Goal: Navigation & Orientation: Find specific page/section

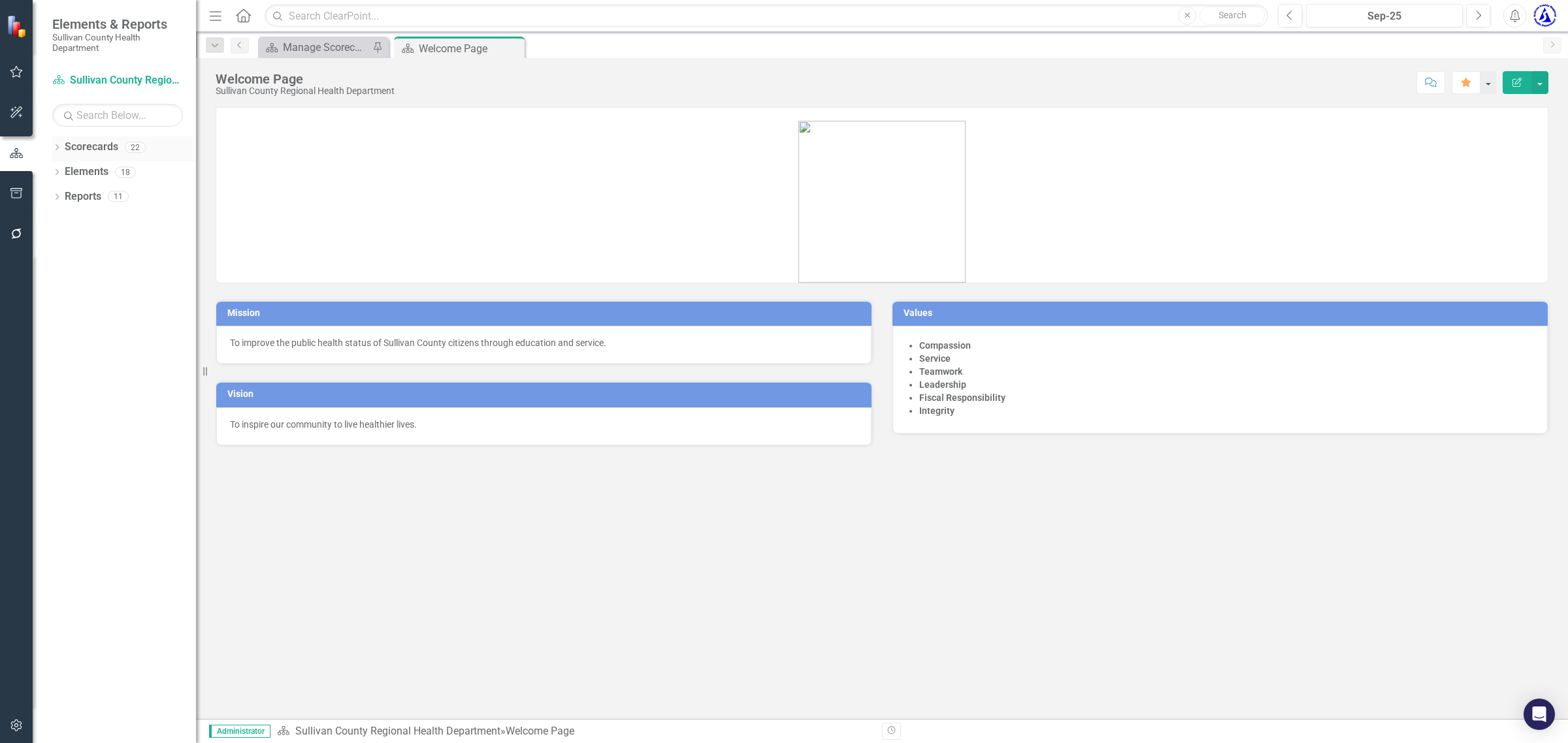
click at [77, 152] on link "Scorecards" at bounding box center [91, 146] width 54 height 15
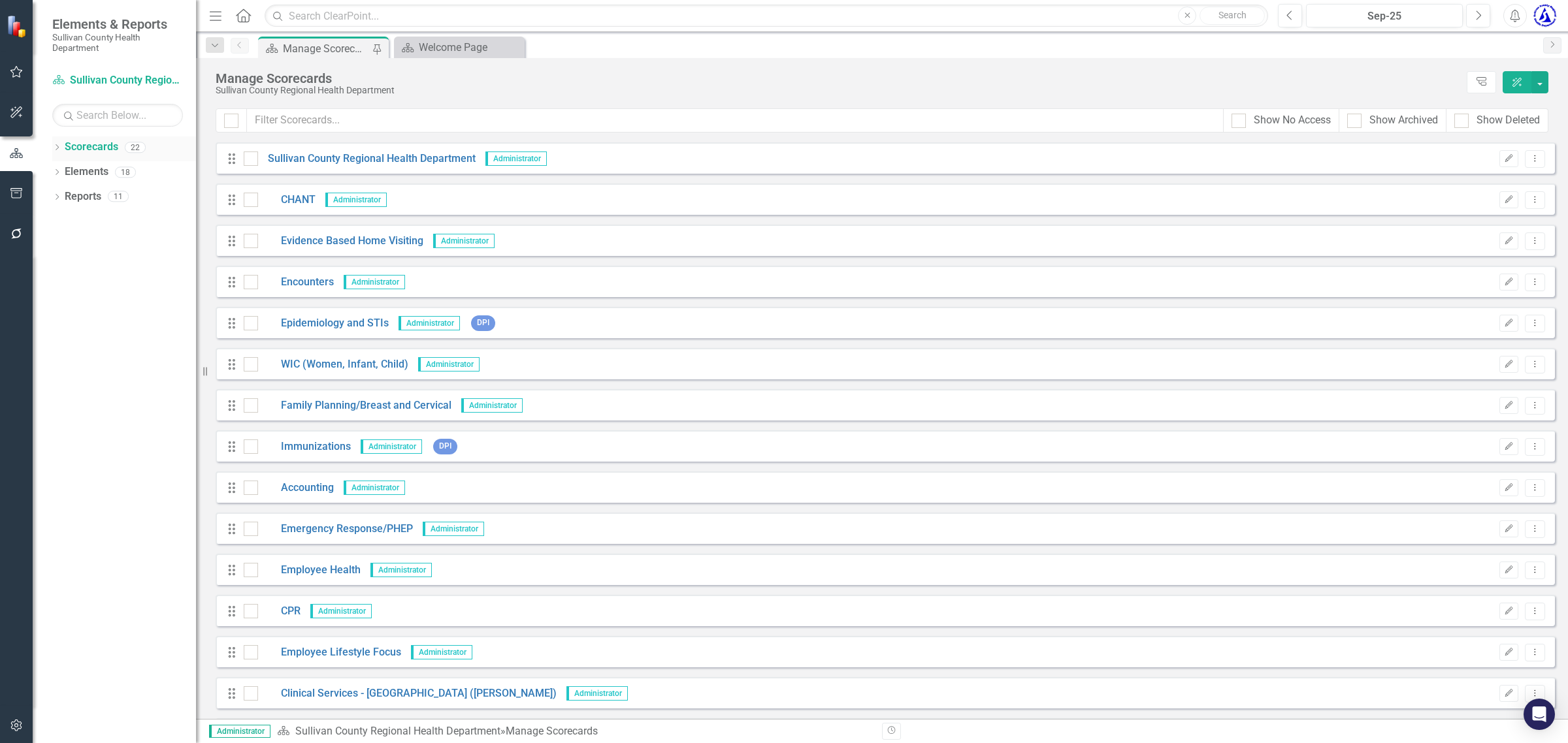
click at [55, 146] on icon "Dropdown" at bounding box center [56, 148] width 9 height 7
click at [322, 405] on link "Family Planning/Breast and Cervical" at bounding box center [355, 405] width 193 height 15
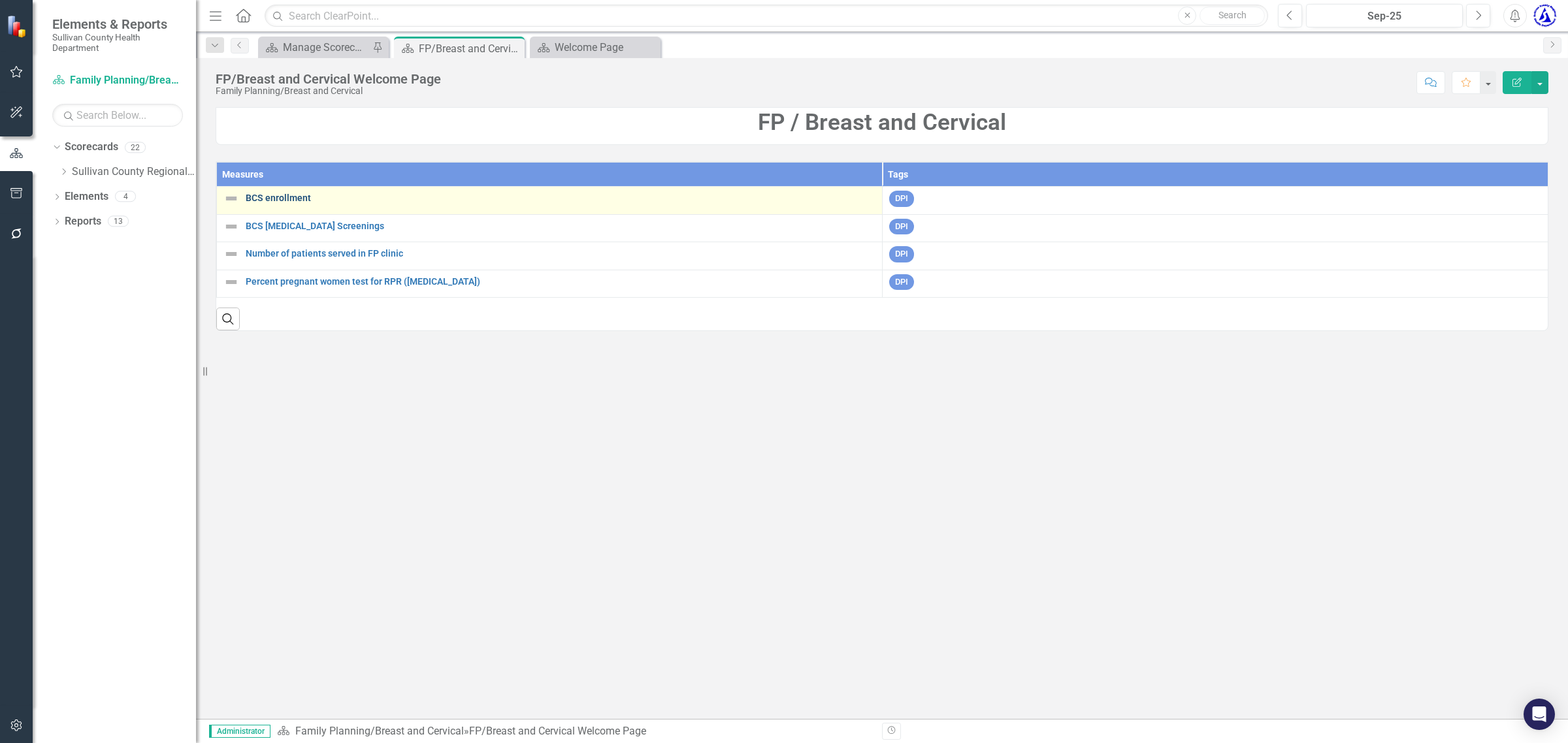
click at [278, 200] on link "BCS enrollment" at bounding box center [560, 197] width 630 height 10
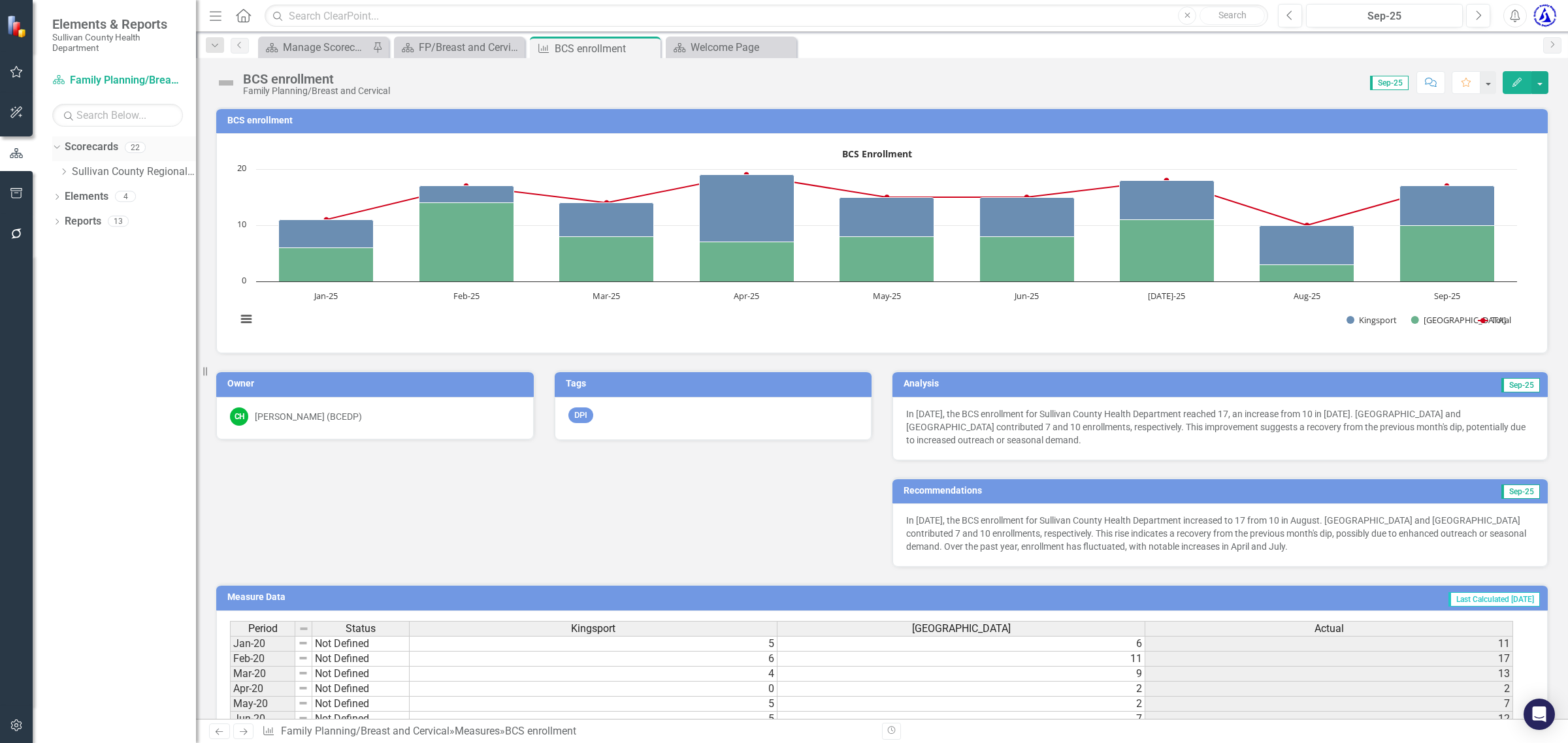
click at [57, 146] on icon "Dropdown" at bounding box center [55, 146] width 7 height 9
click at [13, 155] on icon "button" at bounding box center [16, 153] width 13 height 10
click at [436, 44] on div "FP/Breast and Cervical Welcome Page" at bounding box center [462, 47] width 86 height 16
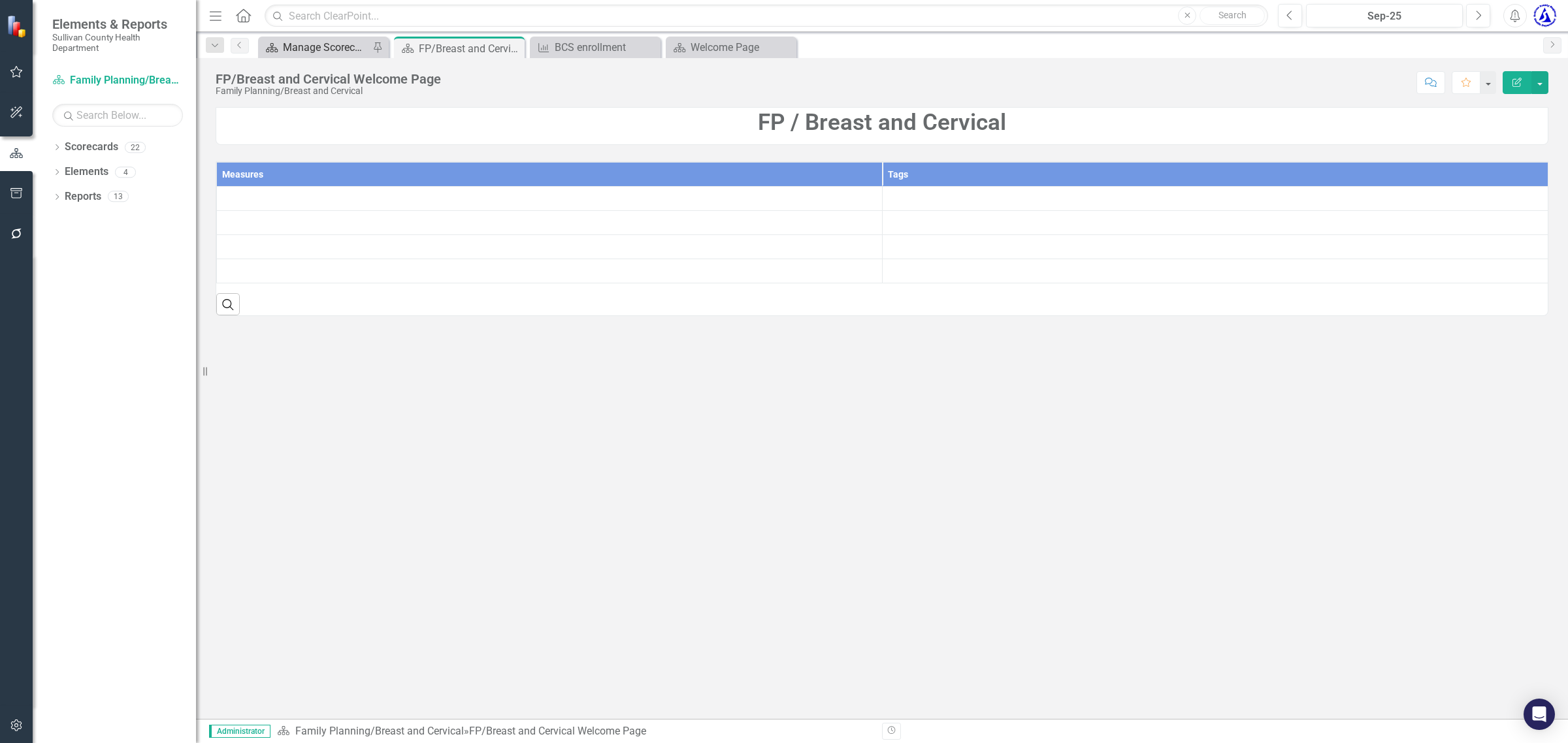
click at [283, 46] on div "Manage Scorecards" at bounding box center [326, 47] width 86 height 16
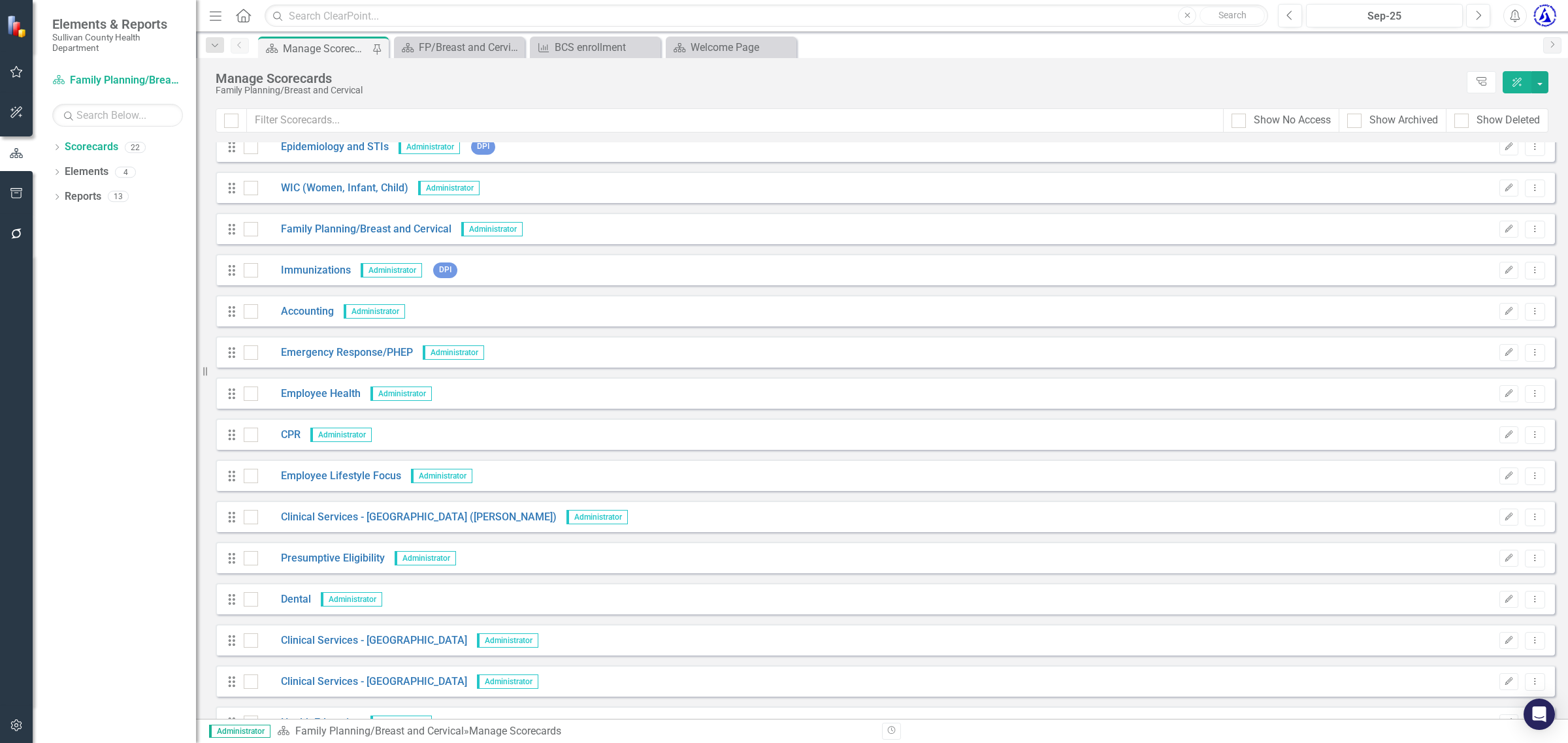
scroll to position [177, 0]
click at [290, 432] on link "CPR" at bounding box center [280, 434] width 43 height 15
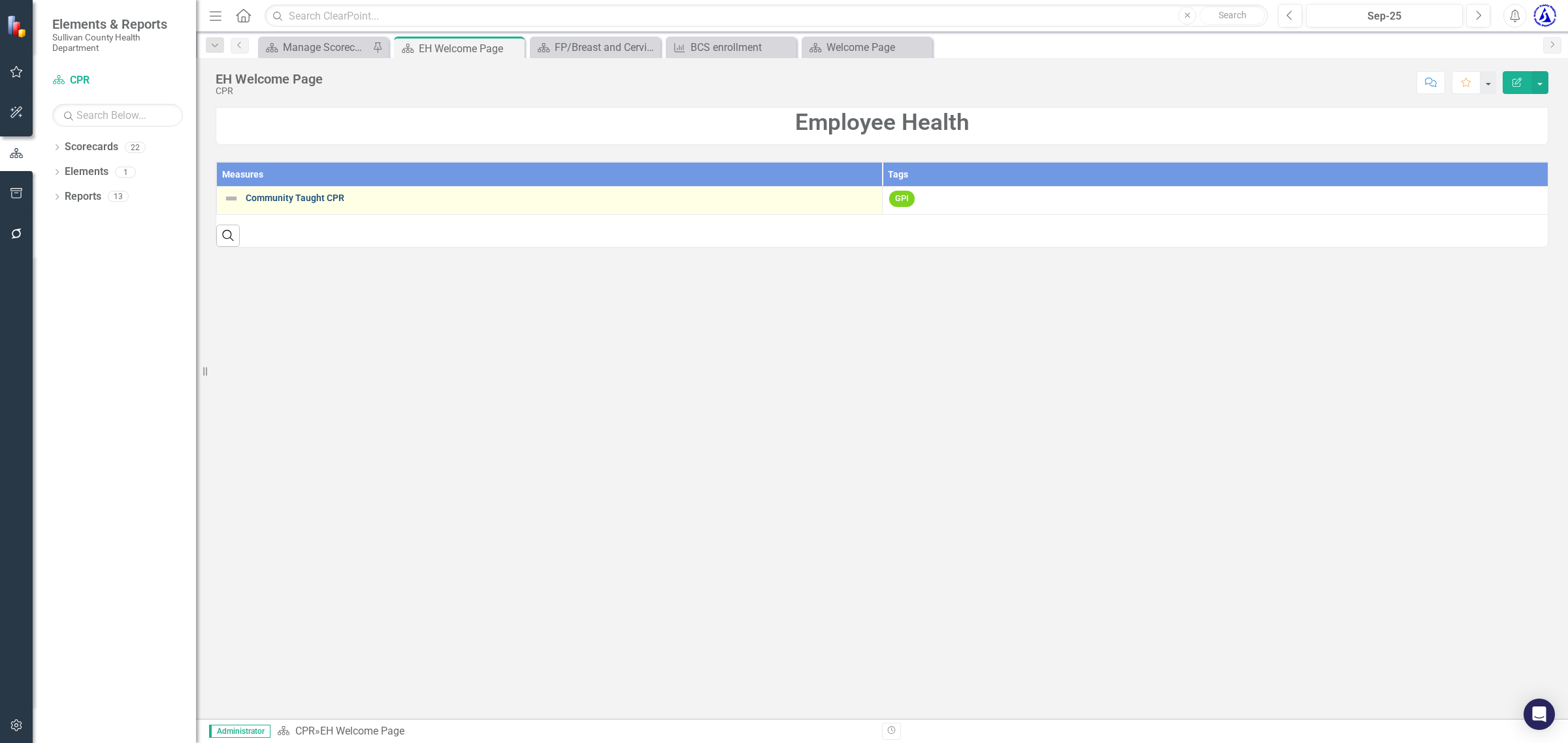
click at [324, 200] on link "Community Taught CPR" at bounding box center [560, 197] width 630 height 10
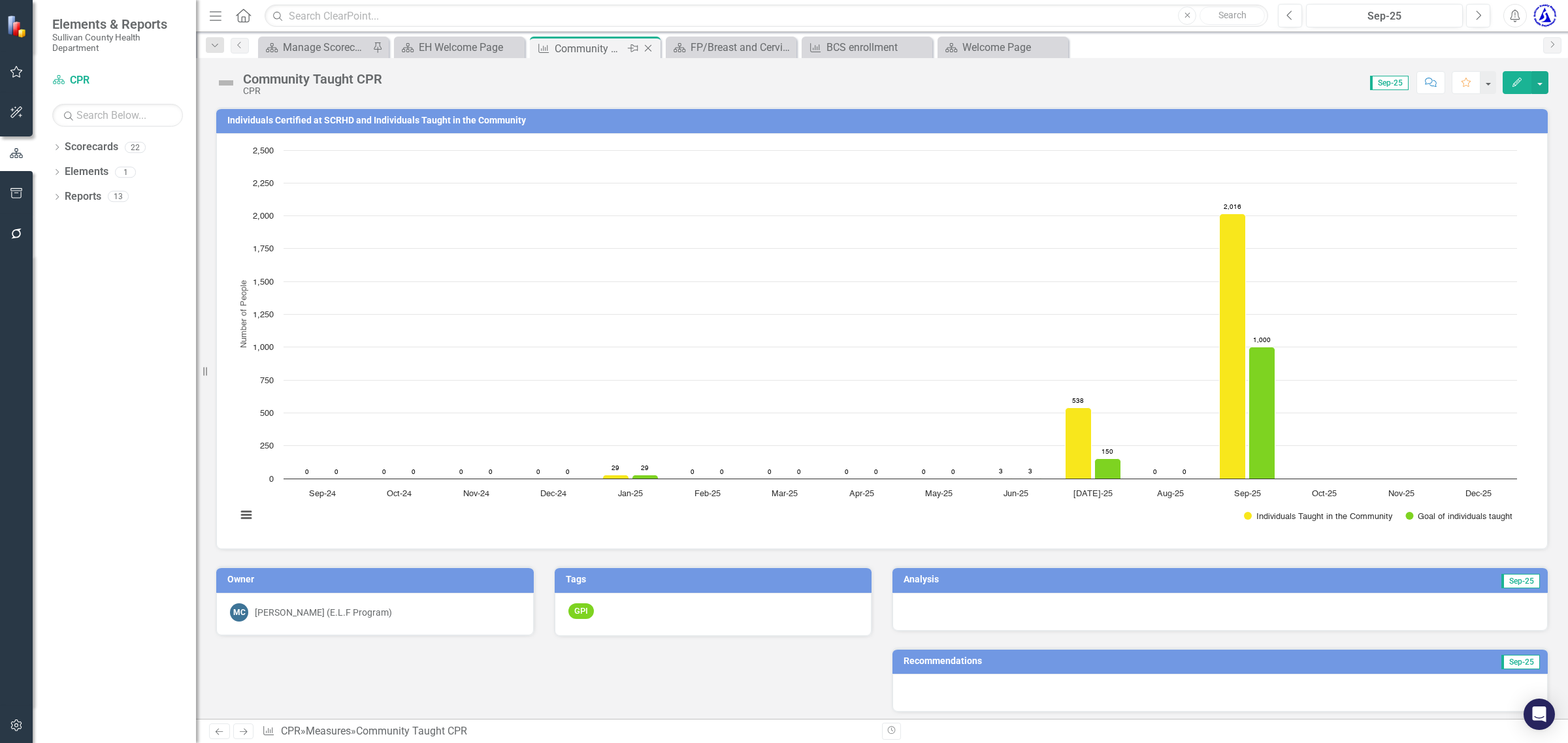
click at [649, 47] on icon at bounding box center [649, 48] width 7 height 7
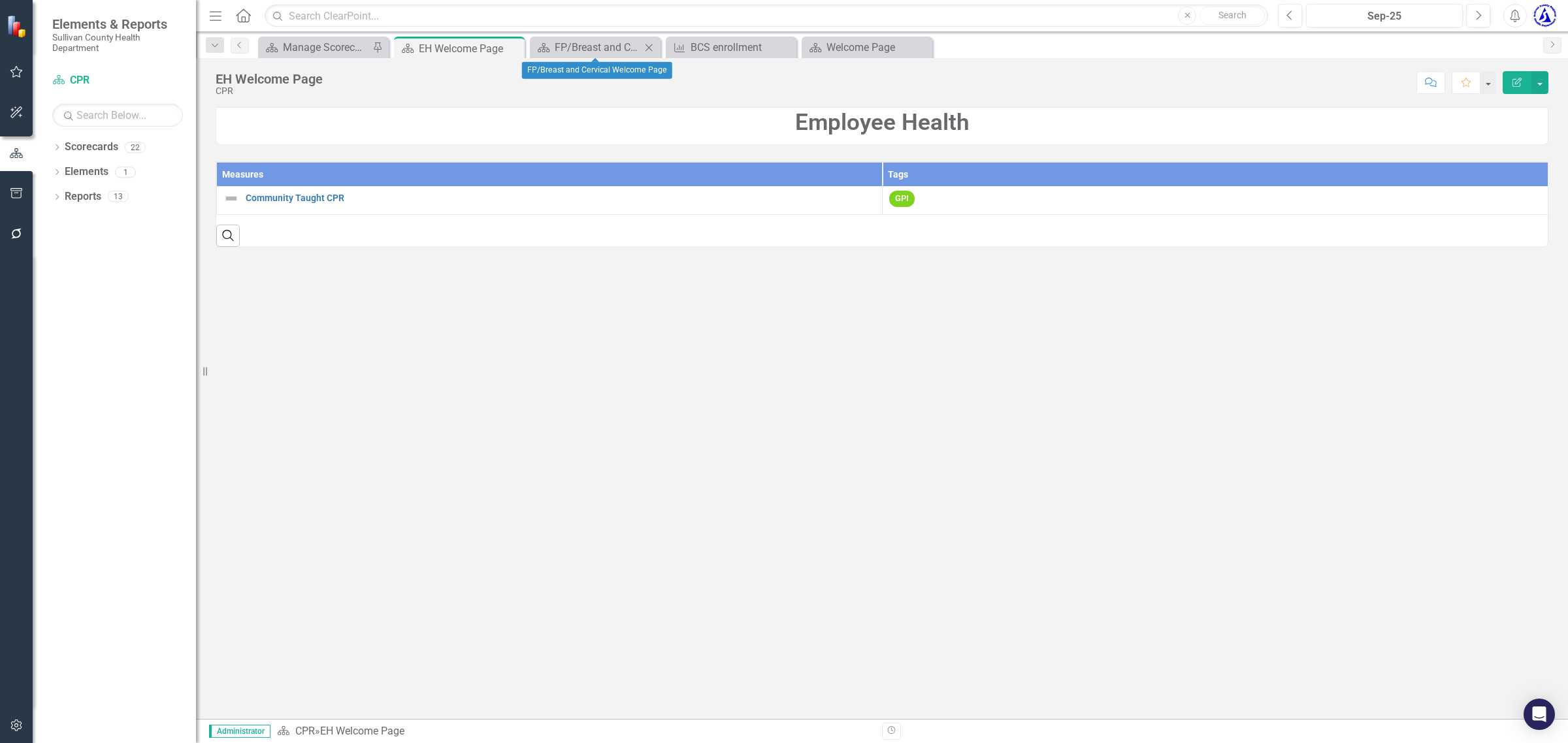
click at [647, 46] on icon at bounding box center [649, 47] width 7 height 7
click at [652, 49] on icon "Close" at bounding box center [649, 48] width 13 height 11
click at [648, 49] on icon "Close" at bounding box center [649, 48] width 13 height 11
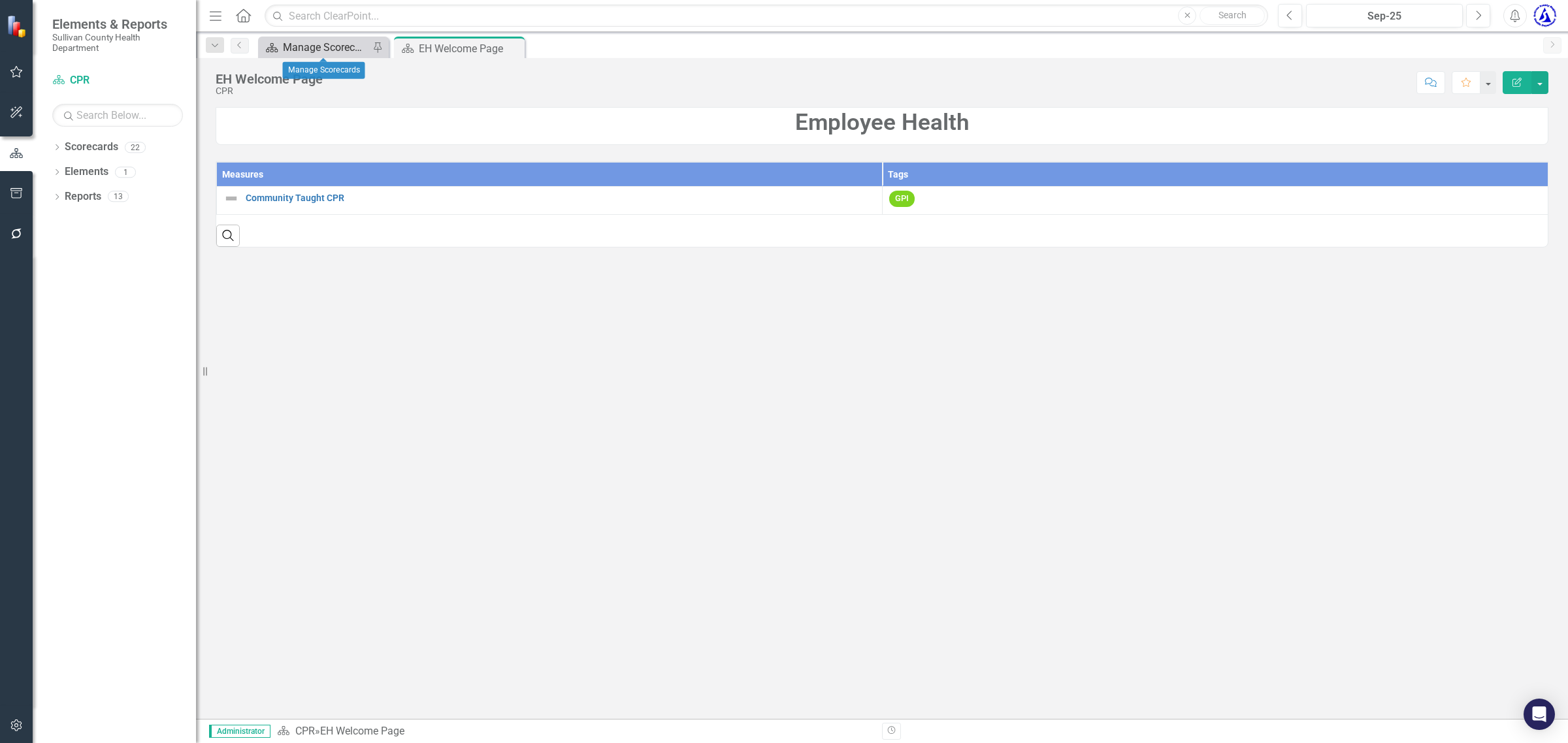
click at [334, 51] on div "Manage Scorecards" at bounding box center [326, 47] width 86 height 16
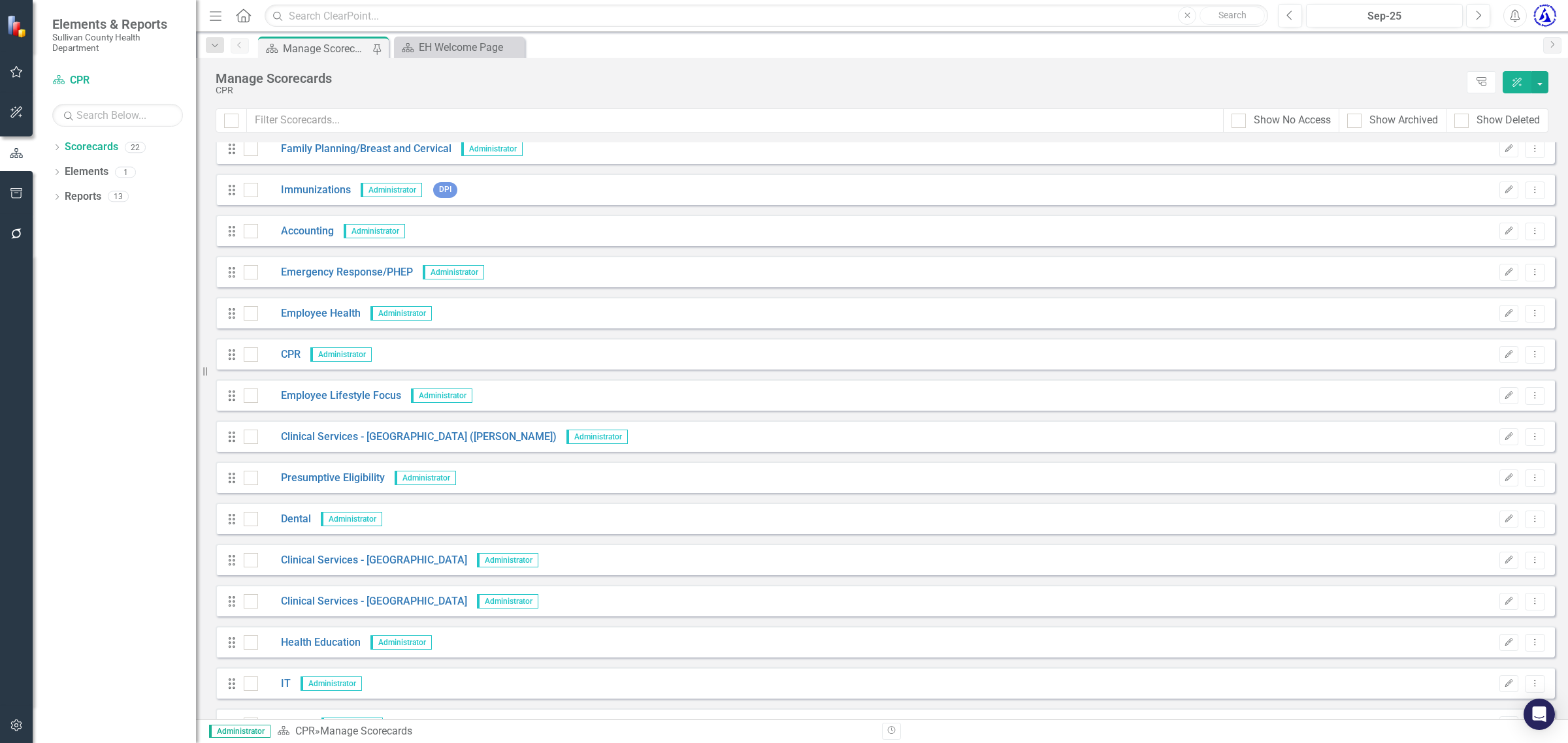
scroll to position [329, 0]
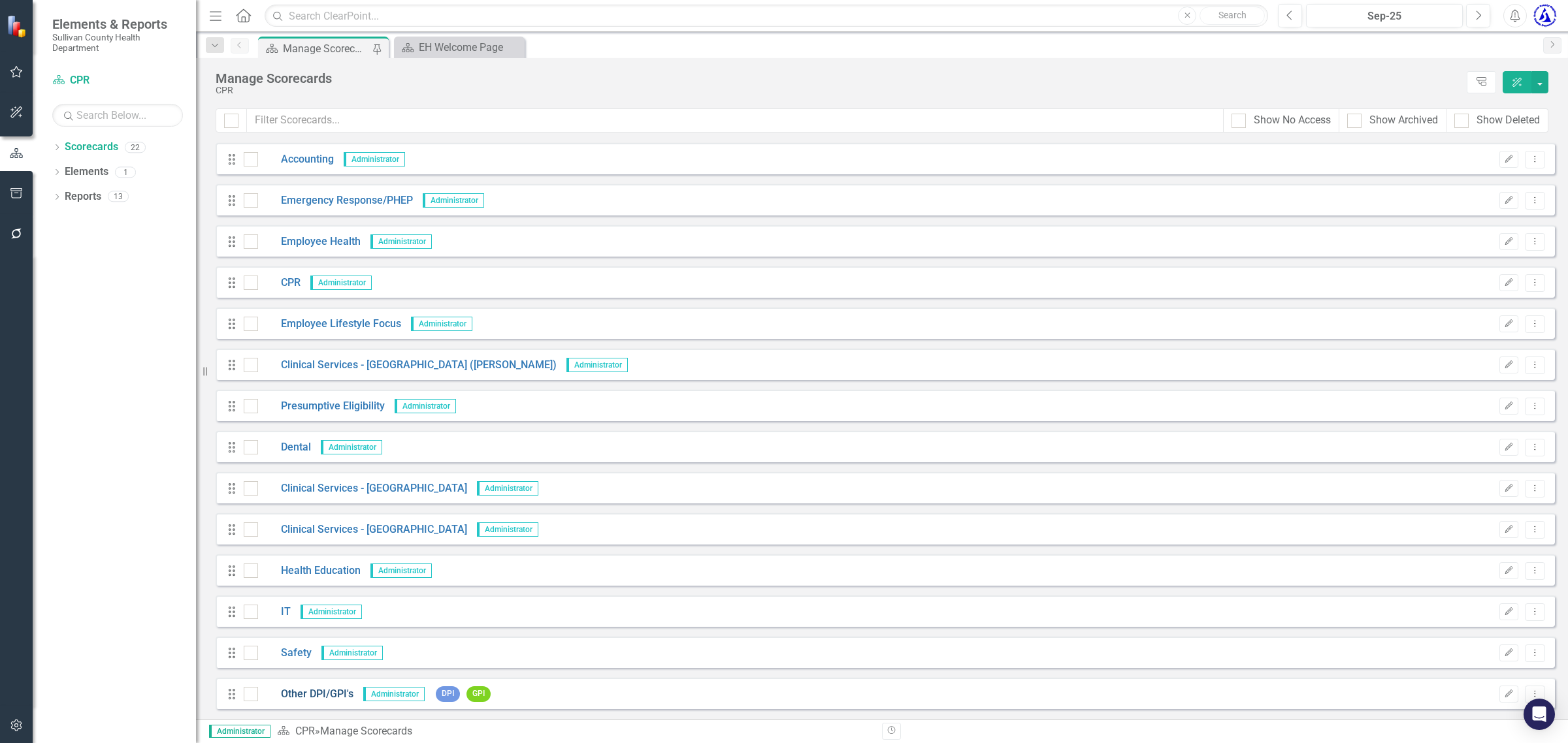
click at [302, 689] on link "Other DPI/GPI's" at bounding box center [306, 694] width 96 height 15
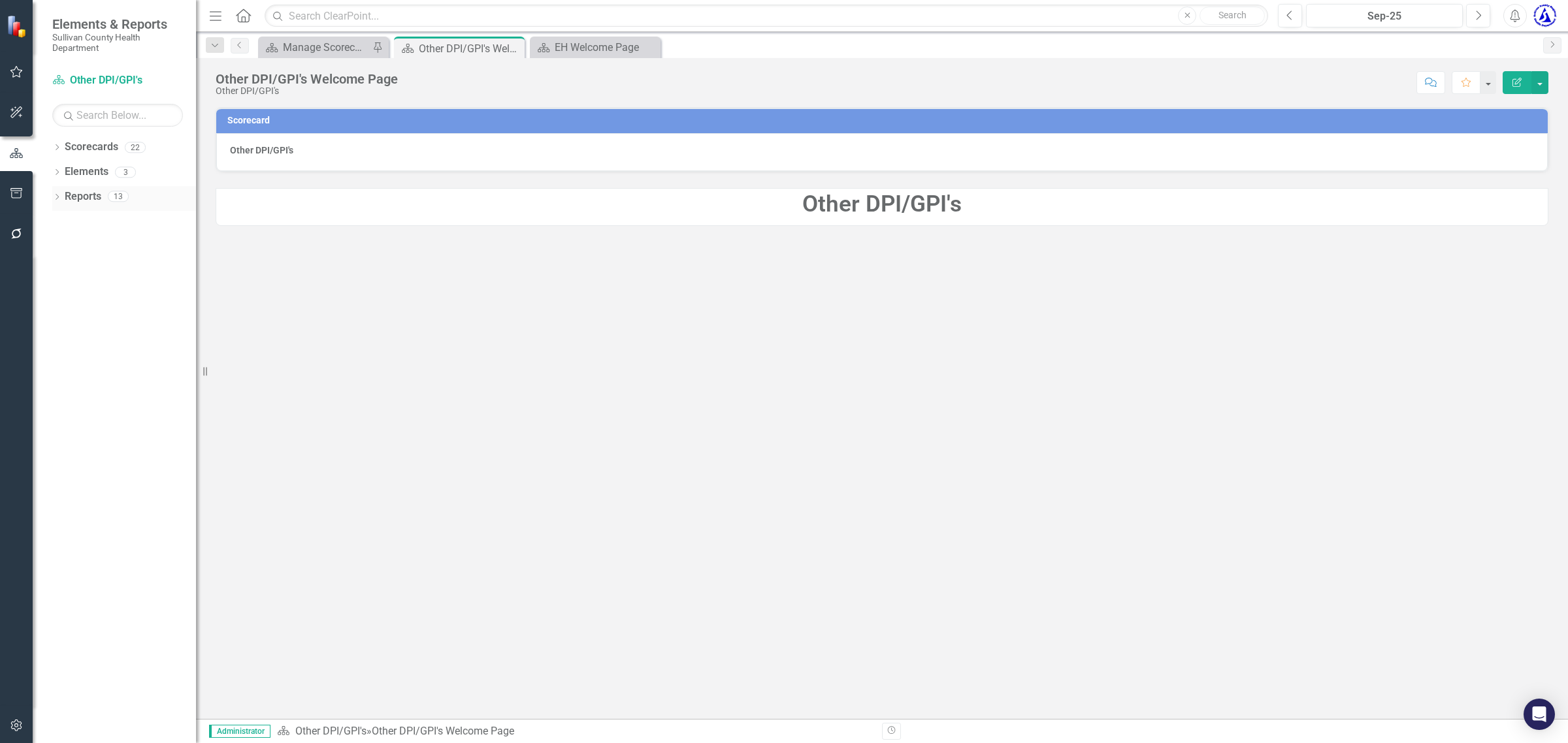
click at [82, 200] on link "Reports" at bounding box center [82, 196] width 37 height 15
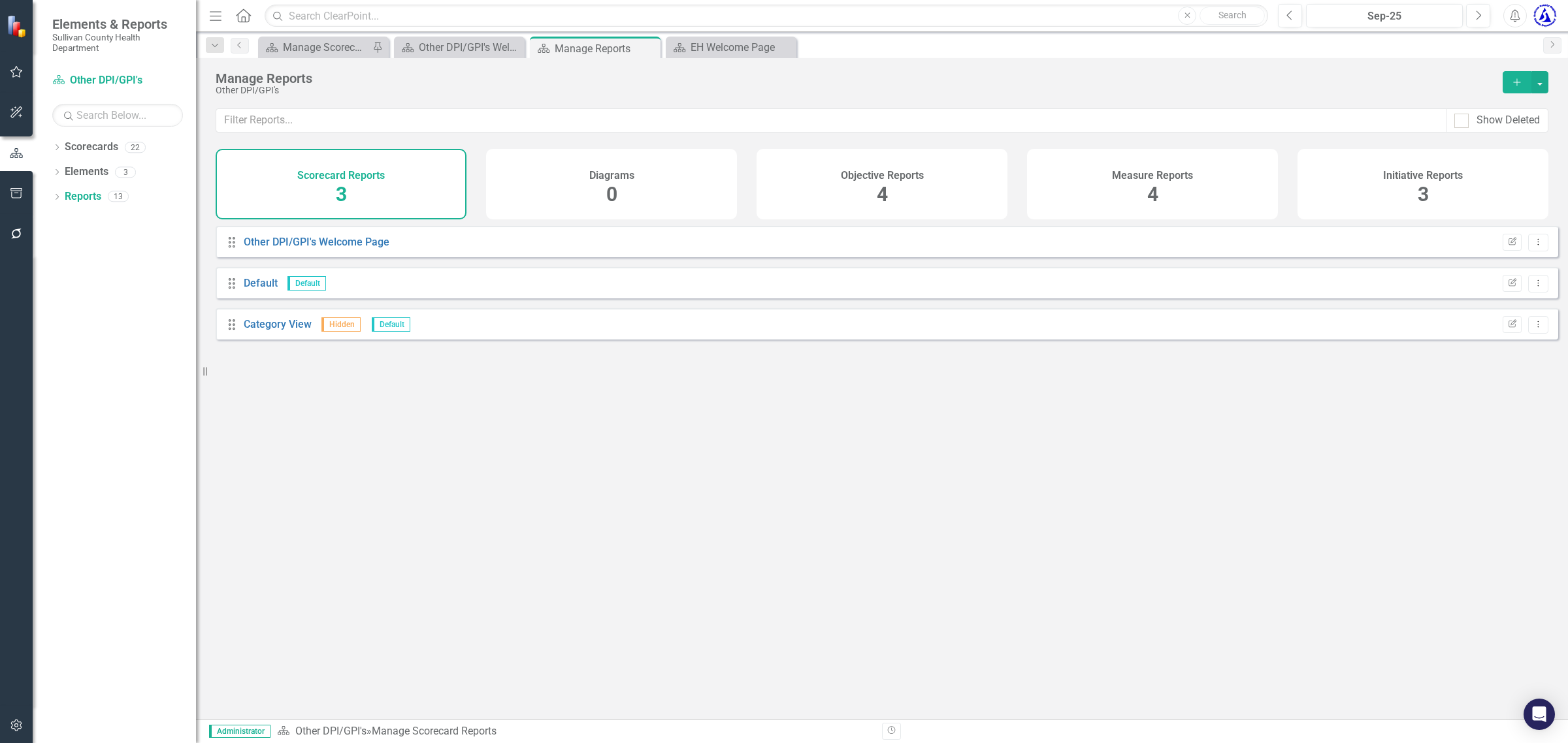
click at [836, 183] on div "Objective Reports 4" at bounding box center [882, 184] width 251 height 71
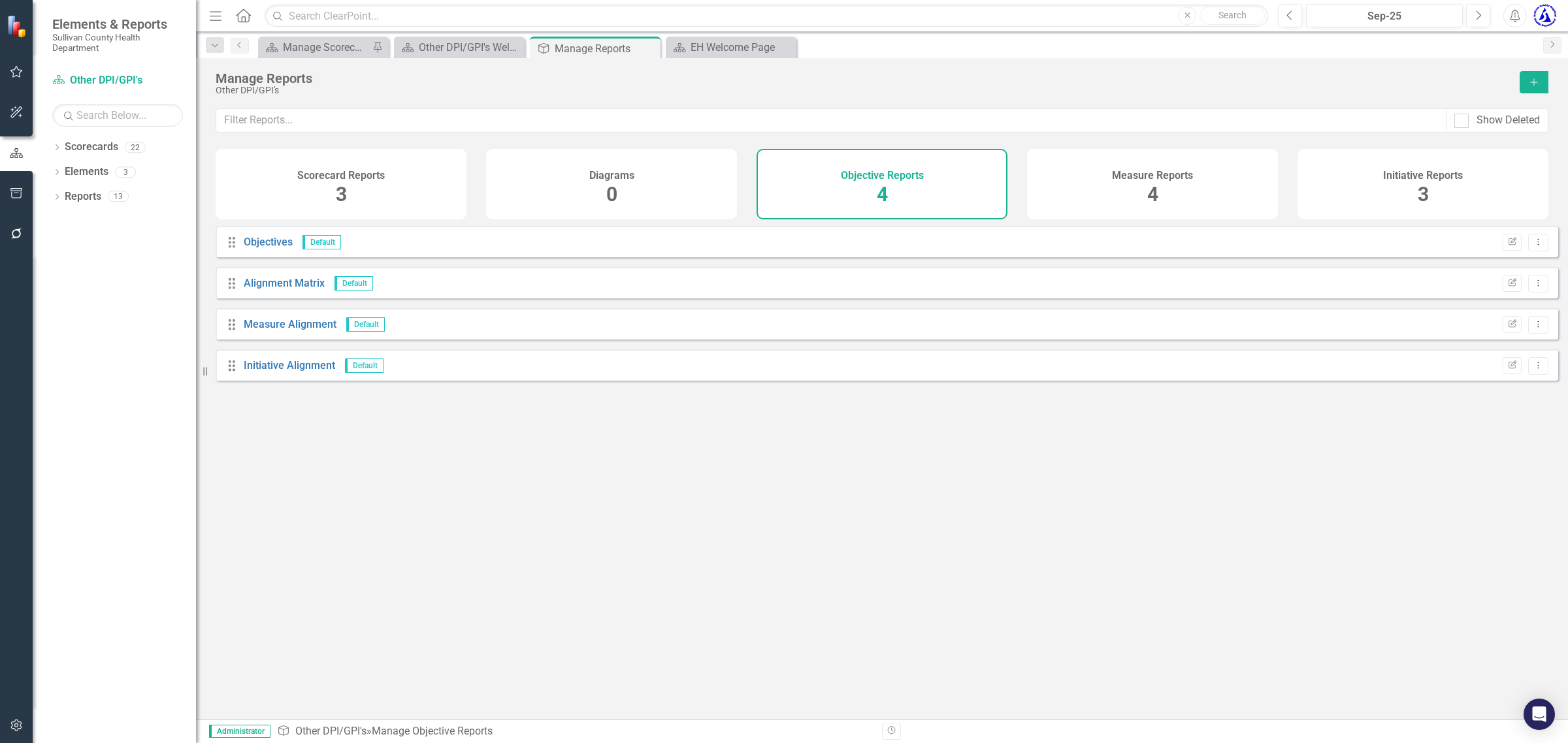
click at [1049, 174] on div "Measure Reports 4" at bounding box center [1152, 184] width 251 height 71
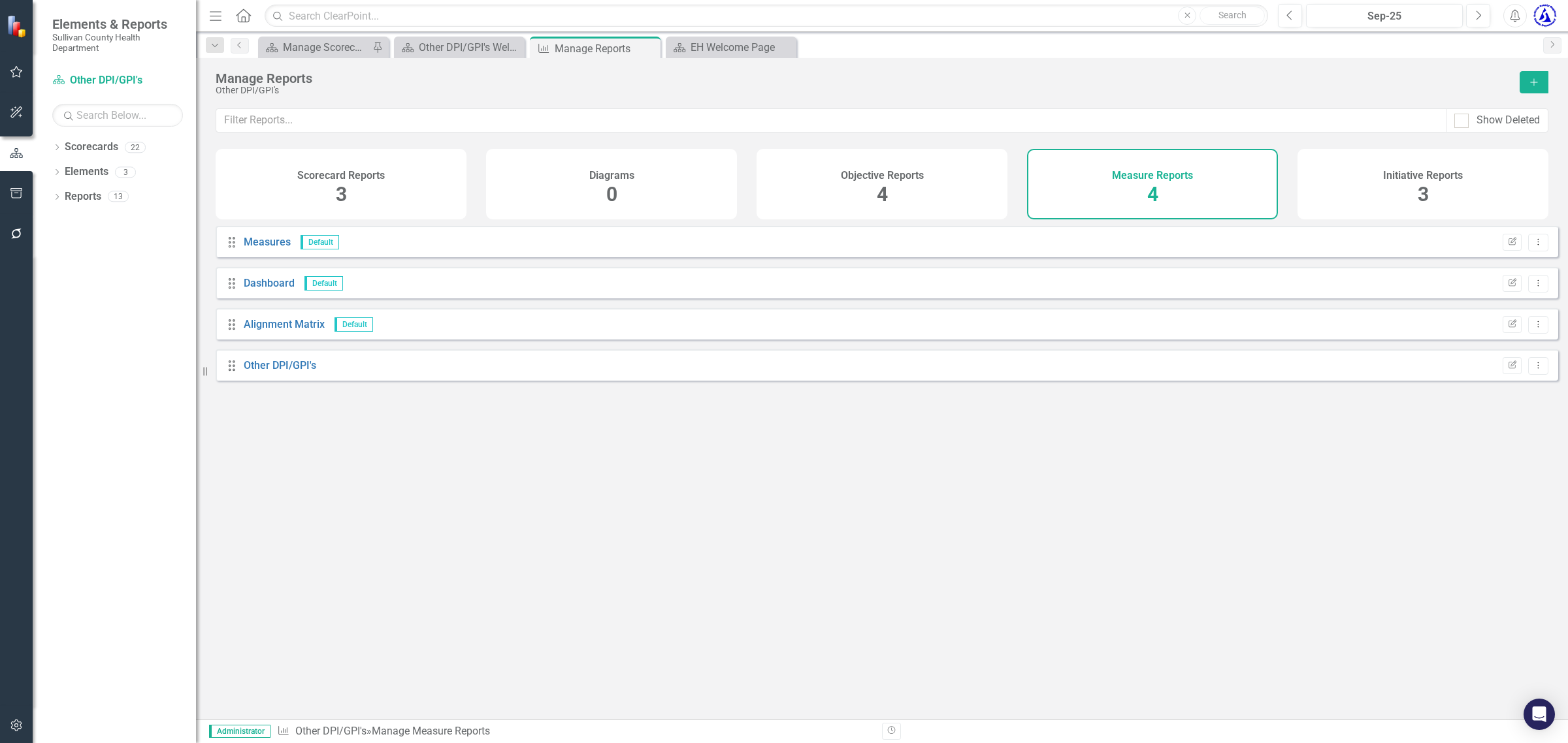
click at [1406, 187] on div "Initiative Reports 3" at bounding box center [1422, 184] width 251 height 71
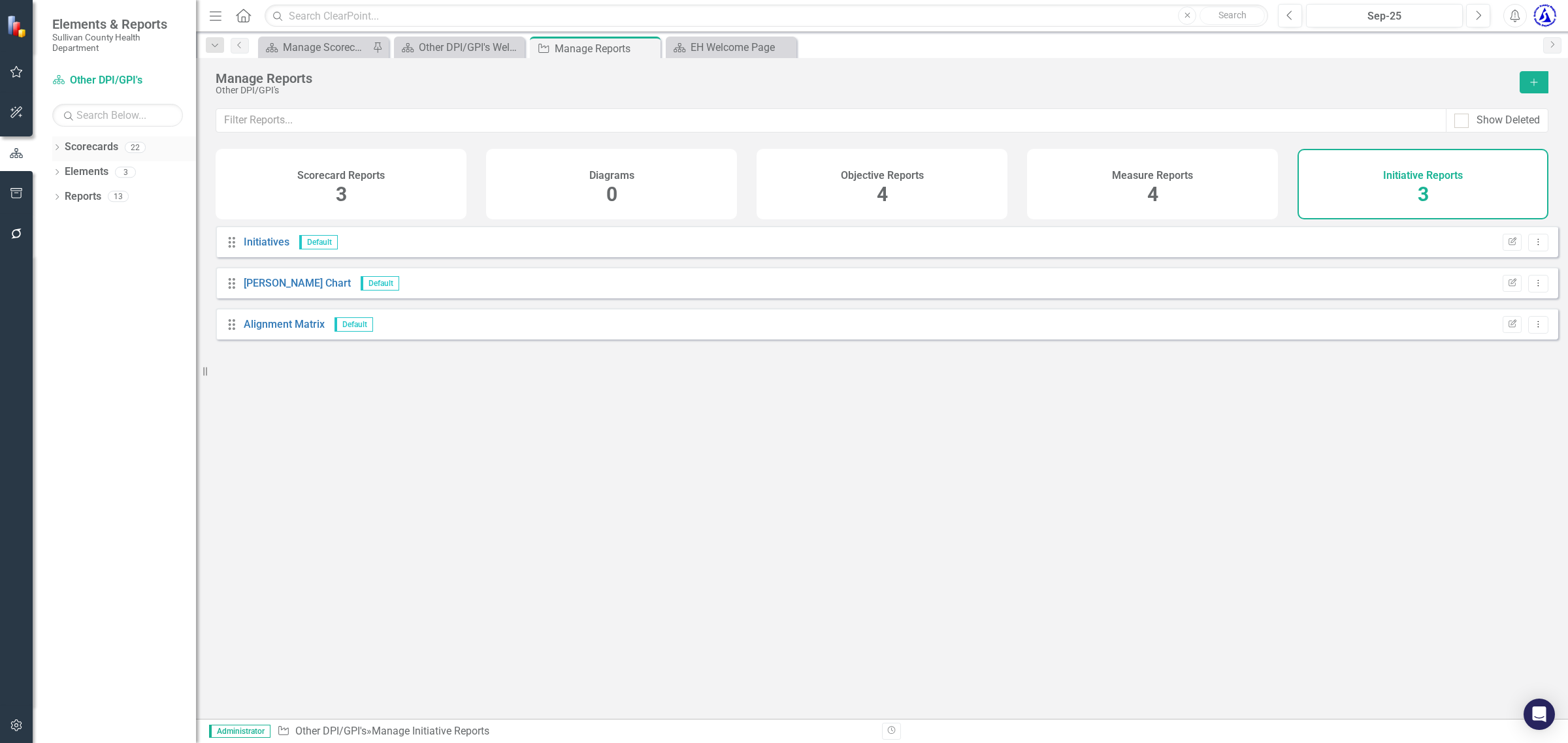
click at [93, 151] on link "Scorecards" at bounding box center [91, 146] width 54 height 15
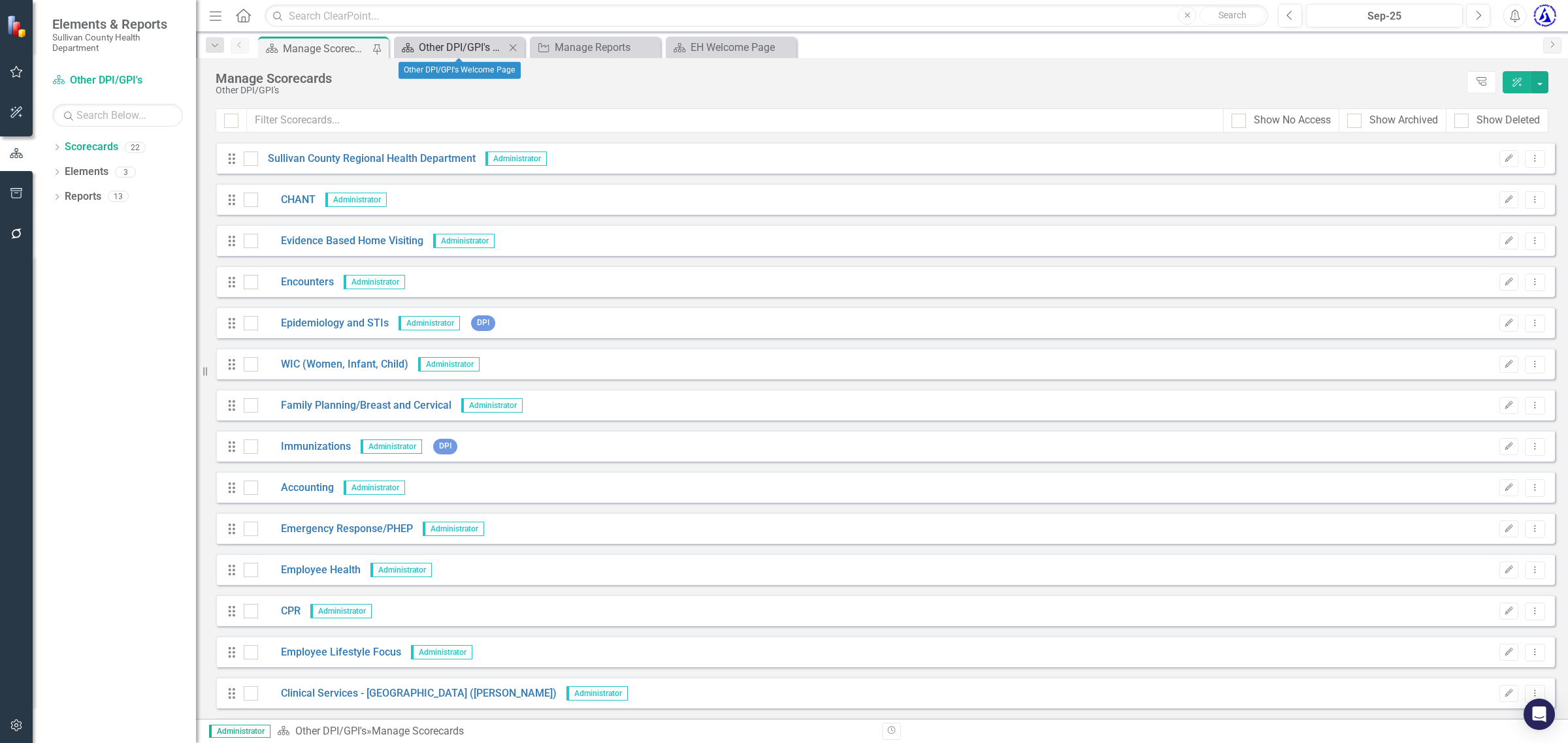
click at [457, 46] on div "Other DPI/GPI's Welcome Page" at bounding box center [462, 47] width 86 height 16
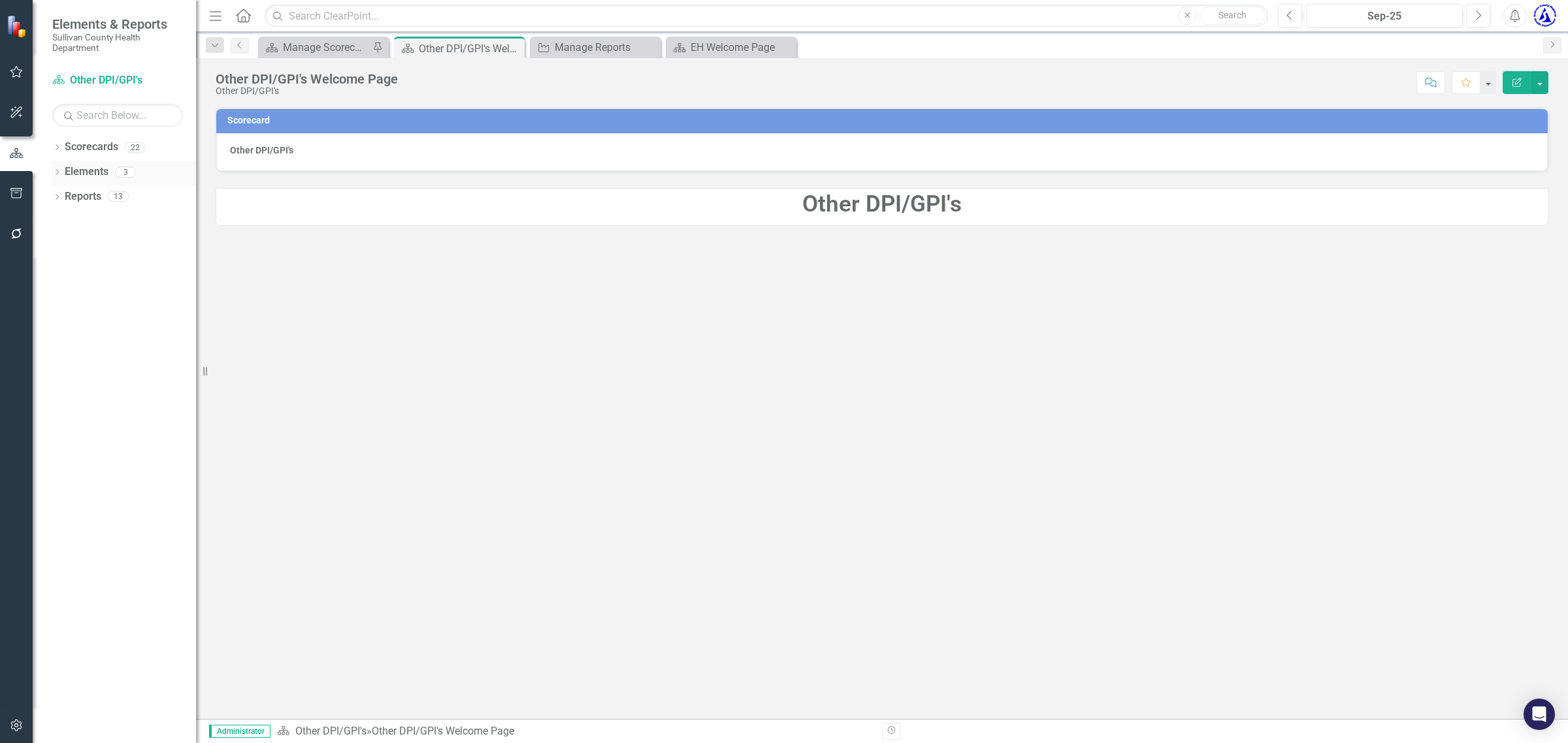
click at [55, 171] on icon "Dropdown" at bounding box center [56, 173] width 9 height 7
click at [103, 227] on link "Measure Measures" at bounding box center [104, 221] width 64 height 15
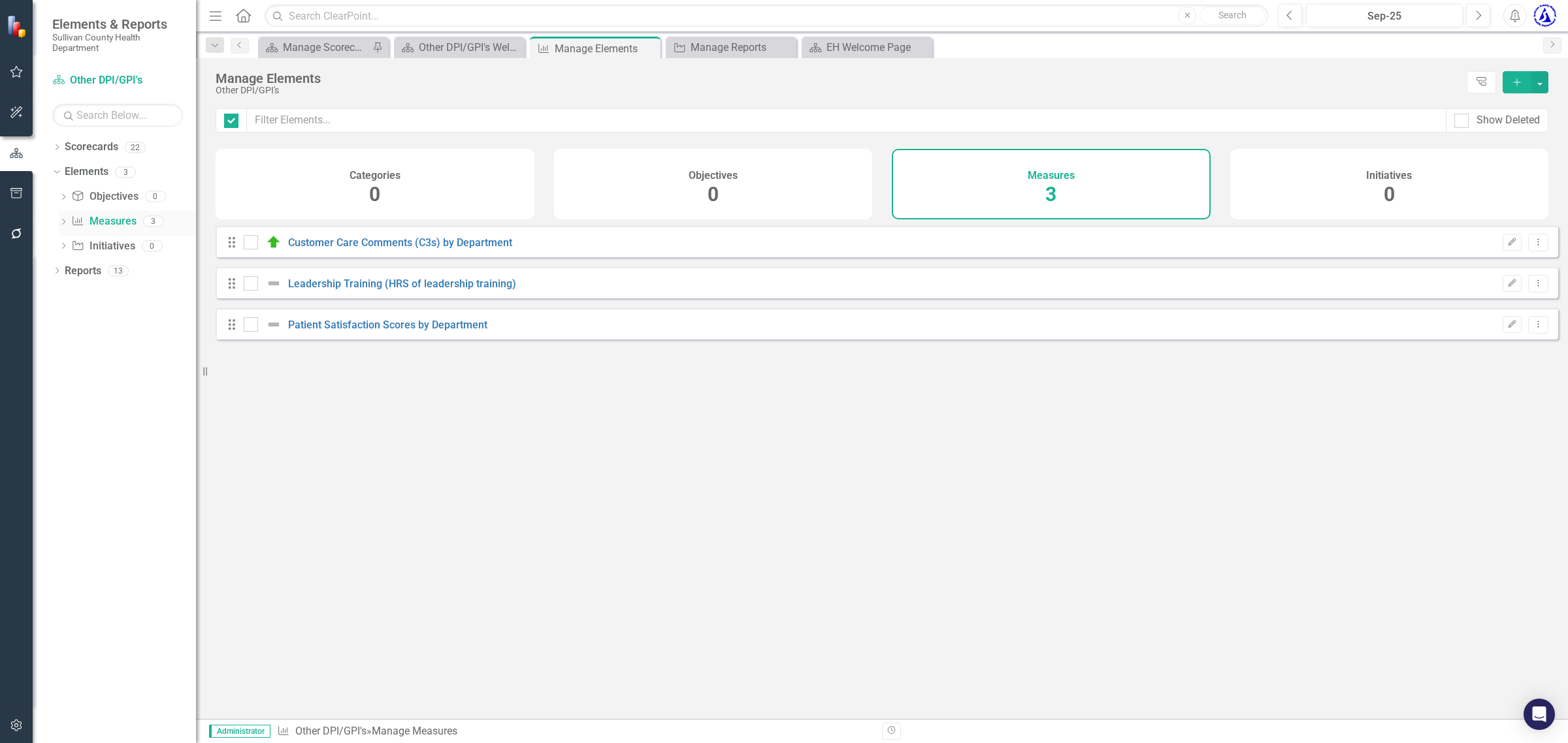
checkbox input "false"
click at [324, 249] on link "Customer Care Comments (C3s) by Department" at bounding box center [399, 243] width 224 height 13
